Goal: Find specific page/section: Find specific page/section

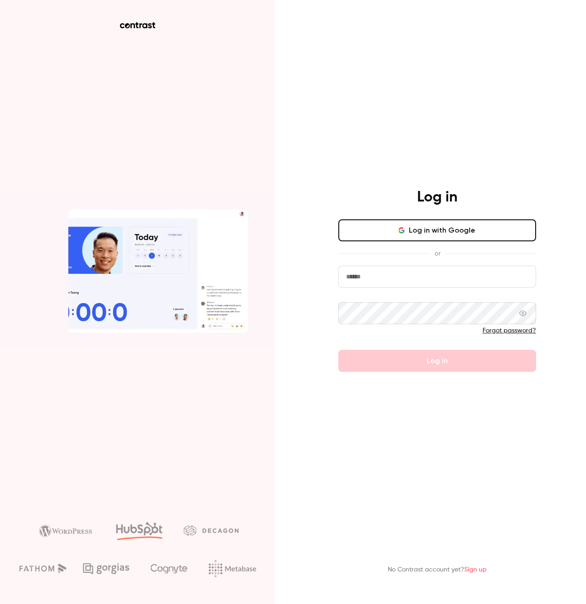
click at [438, 238] on button "Log in with Google" at bounding box center [438, 230] width 198 height 22
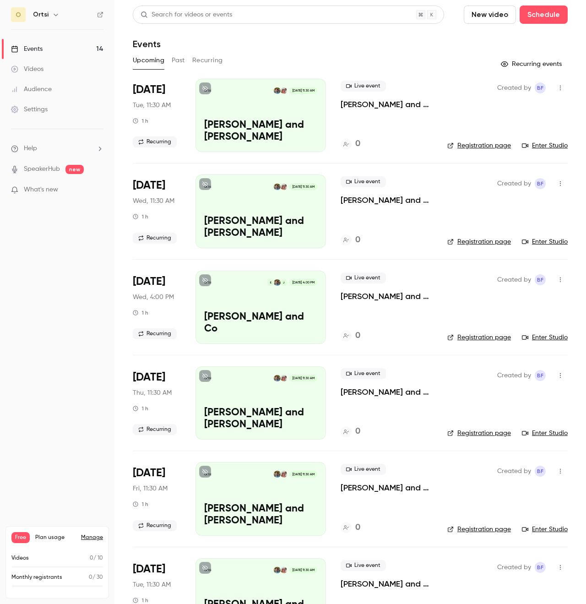
click at [268, 115] on div "Ortsi [DATE] 11:30 AM [PERSON_NAME] and [PERSON_NAME]" at bounding box center [261, 115] width 131 height 73
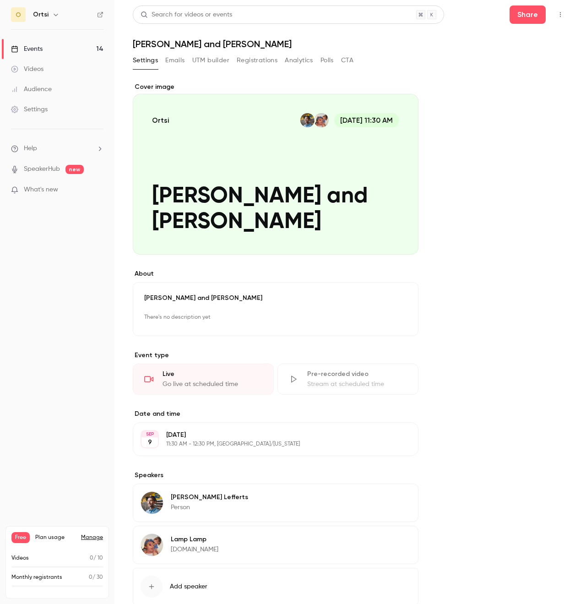
click at [566, 11] on button "button" at bounding box center [560, 14] width 15 height 15
click at [526, 60] on div "Enter Studio" at bounding box center [526, 61] width 70 height 9
click at [560, 16] on icon "button" at bounding box center [560, 14] width 7 height 6
click at [514, 63] on div "Enter Studio" at bounding box center [526, 61] width 70 height 9
